Goal: Task Accomplishment & Management: Manage account settings

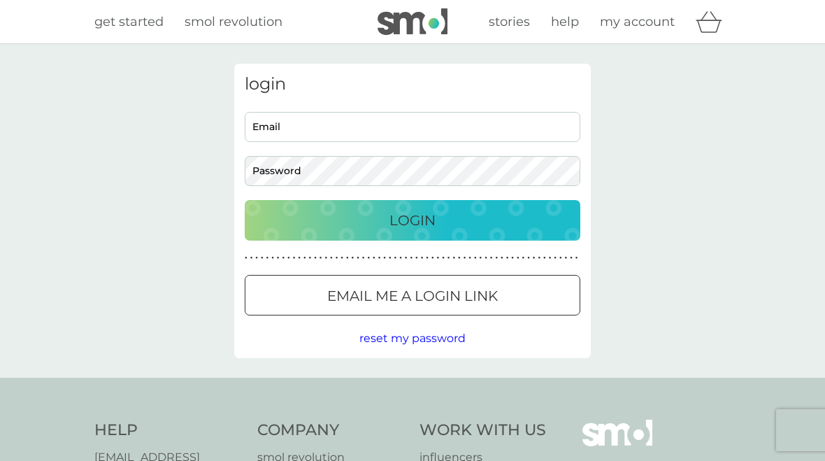
click at [298, 127] on input "Email" at bounding box center [413, 127] width 336 height 30
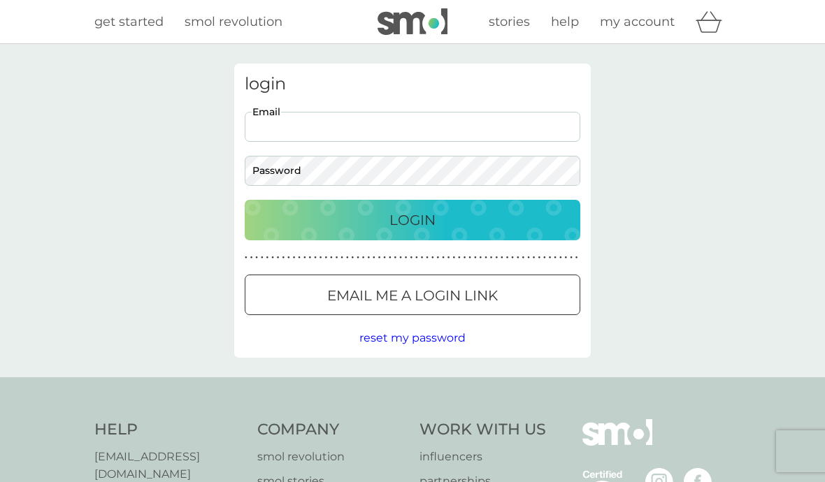
type input "[EMAIL_ADDRESS][DOMAIN_NAME]"
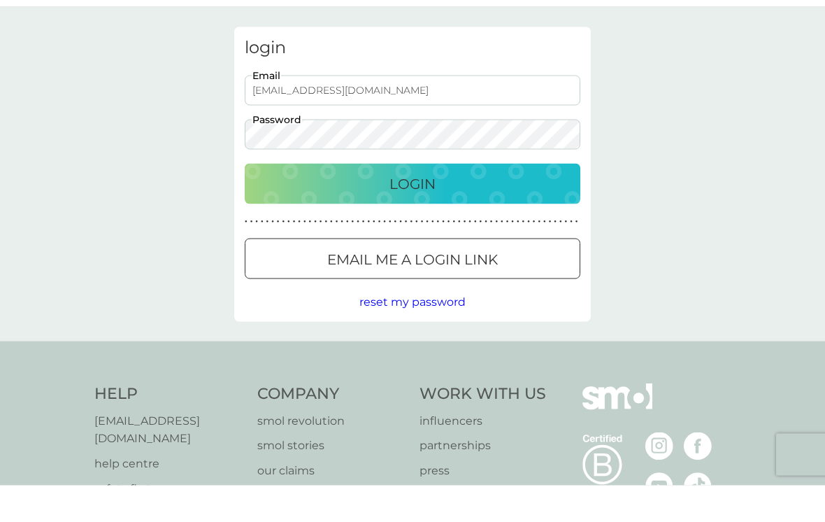
click at [431, 209] on p "Login" at bounding box center [412, 220] width 46 height 22
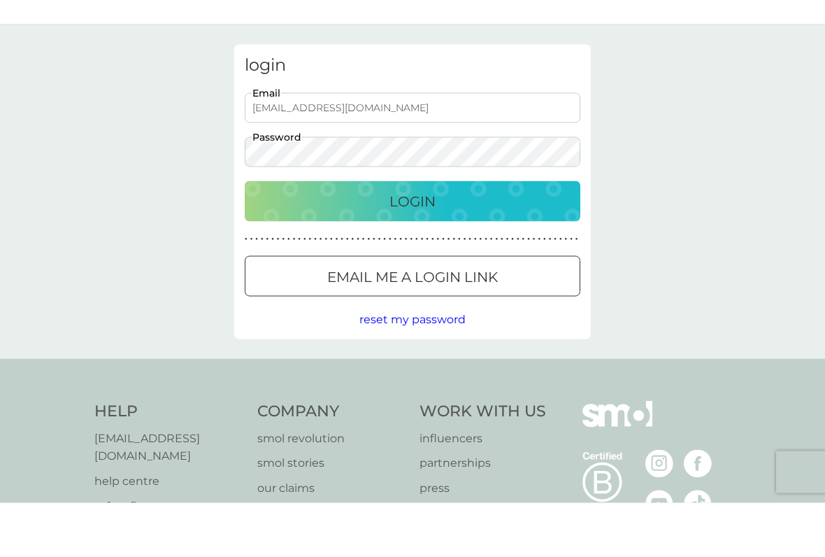
scroll to position [37, 0]
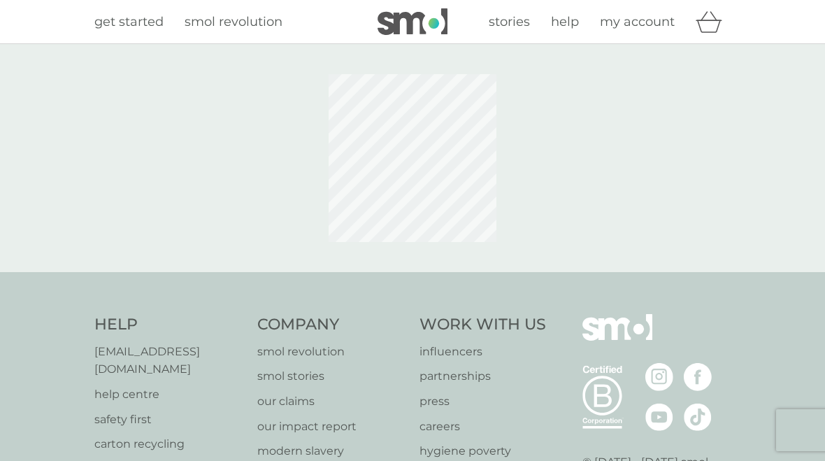
scroll to position [76, 0]
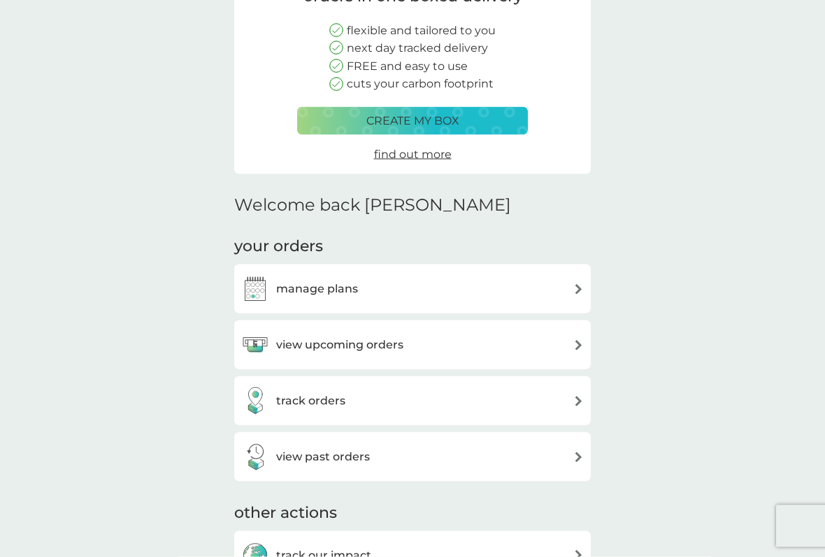
scroll to position [171, 0]
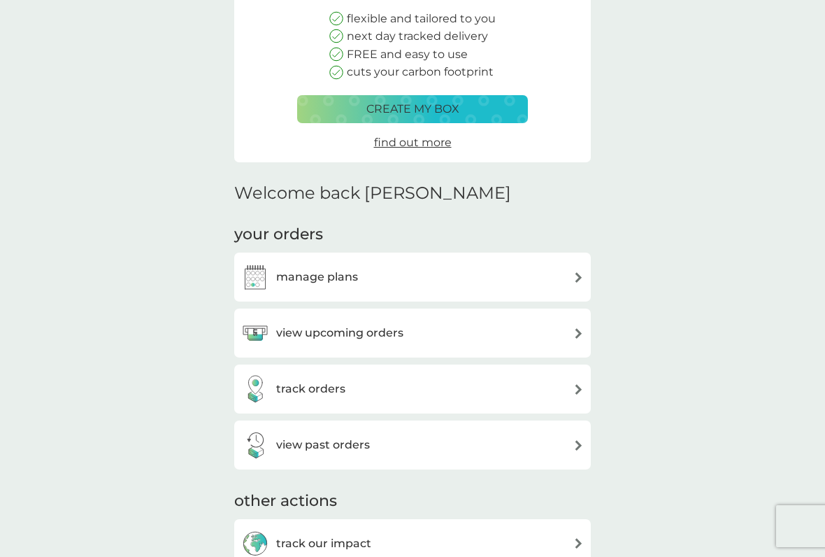
click at [575, 275] on img at bounding box center [578, 277] width 10 height 10
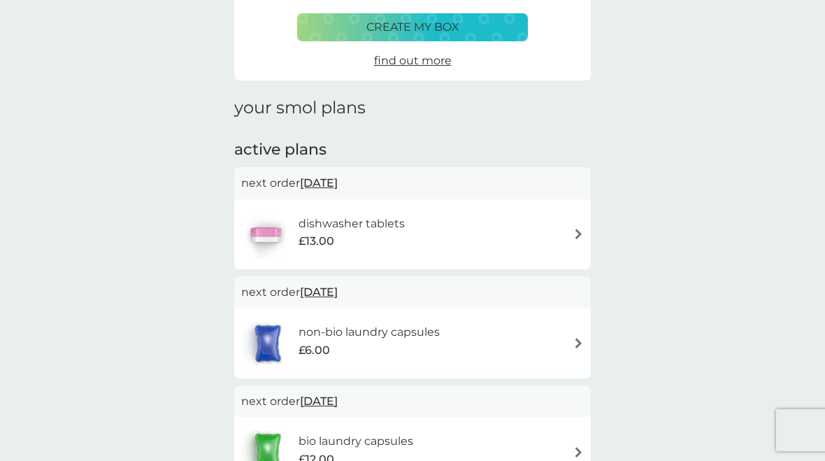
scroll to position [109, 0]
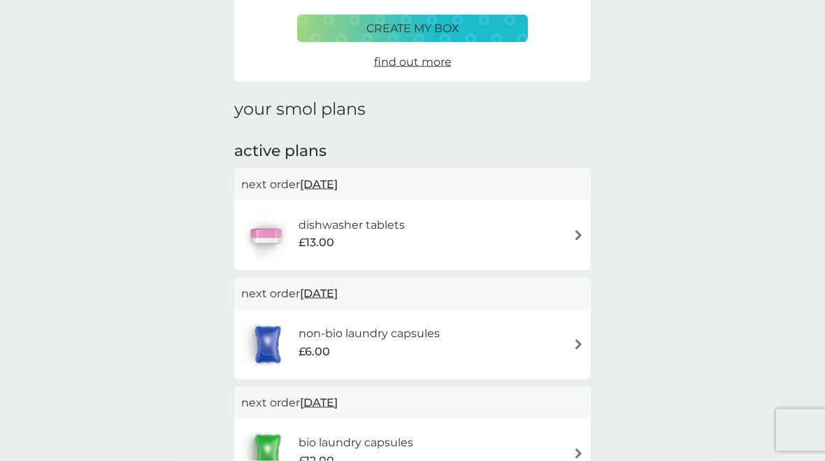
click at [575, 230] on img at bounding box center [578, 235] width 10 height 10
